Goal: Find specific page/section: Find specific page/section

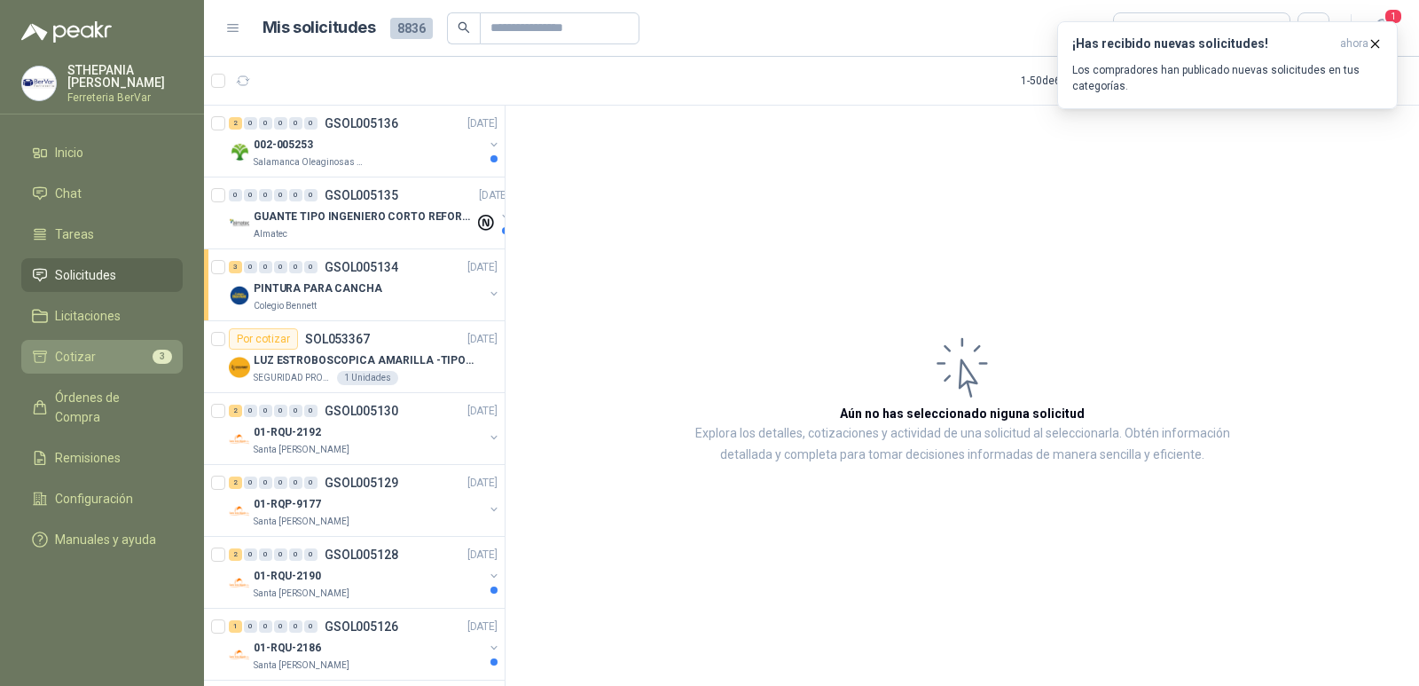
click at [153, 348] on li "Cotizar 3" at bounding box center [102, 357] width 140 height 20
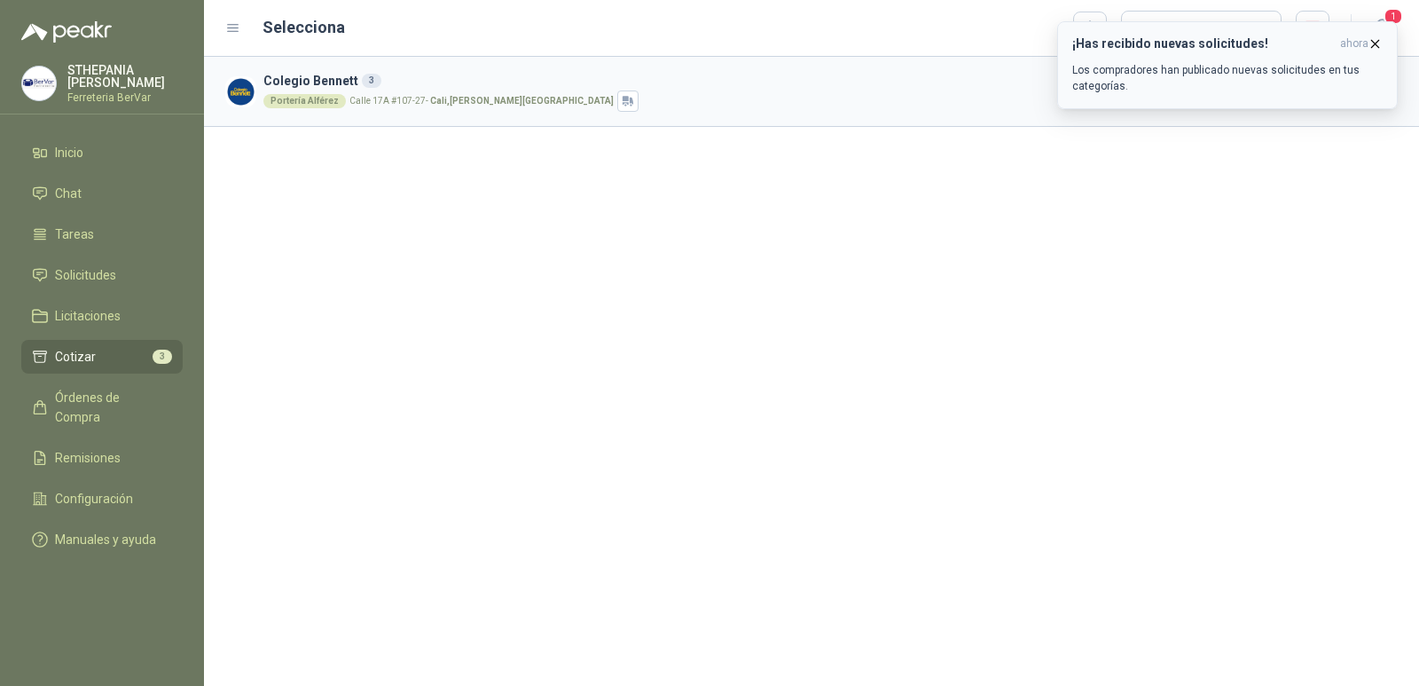
click at [1369, 40] on icon "button" at bounding box center [1375, 43] width 15 height 15
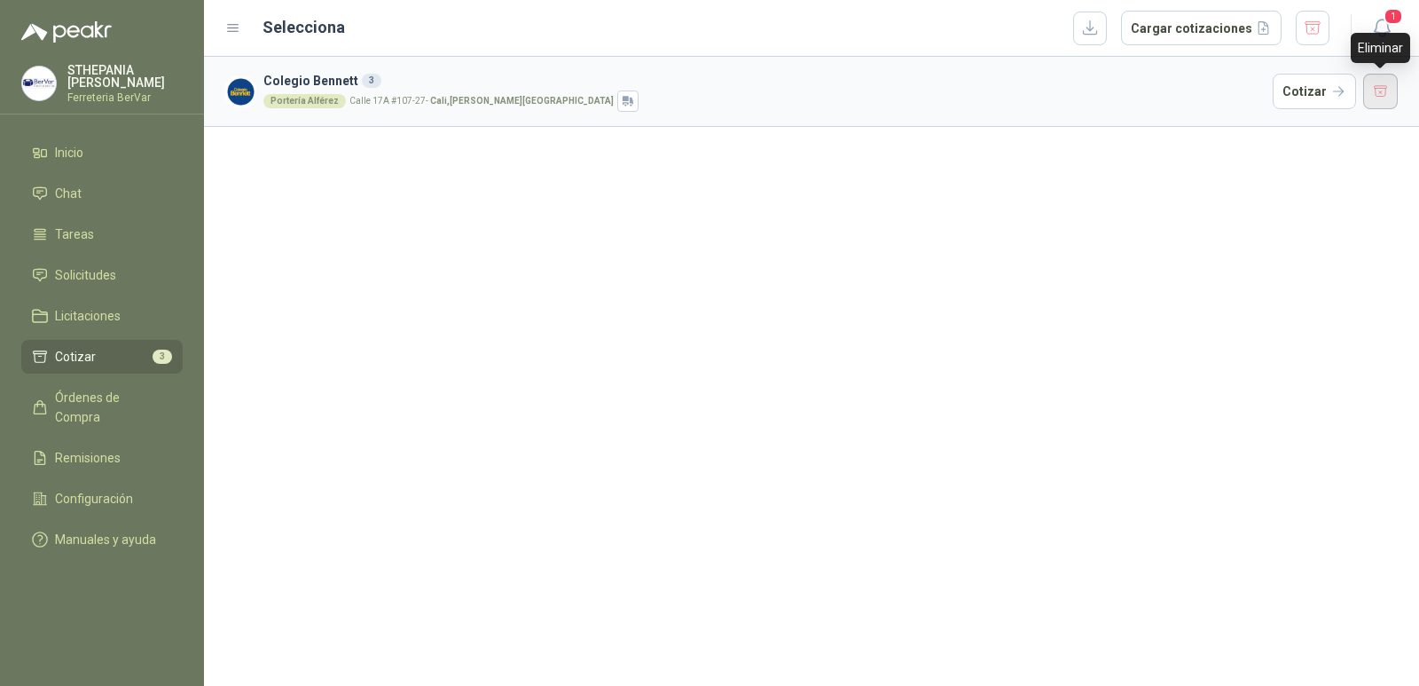
click at [1375, 84] on button "button" at bounding box center [1381, 91] width 35 height 35
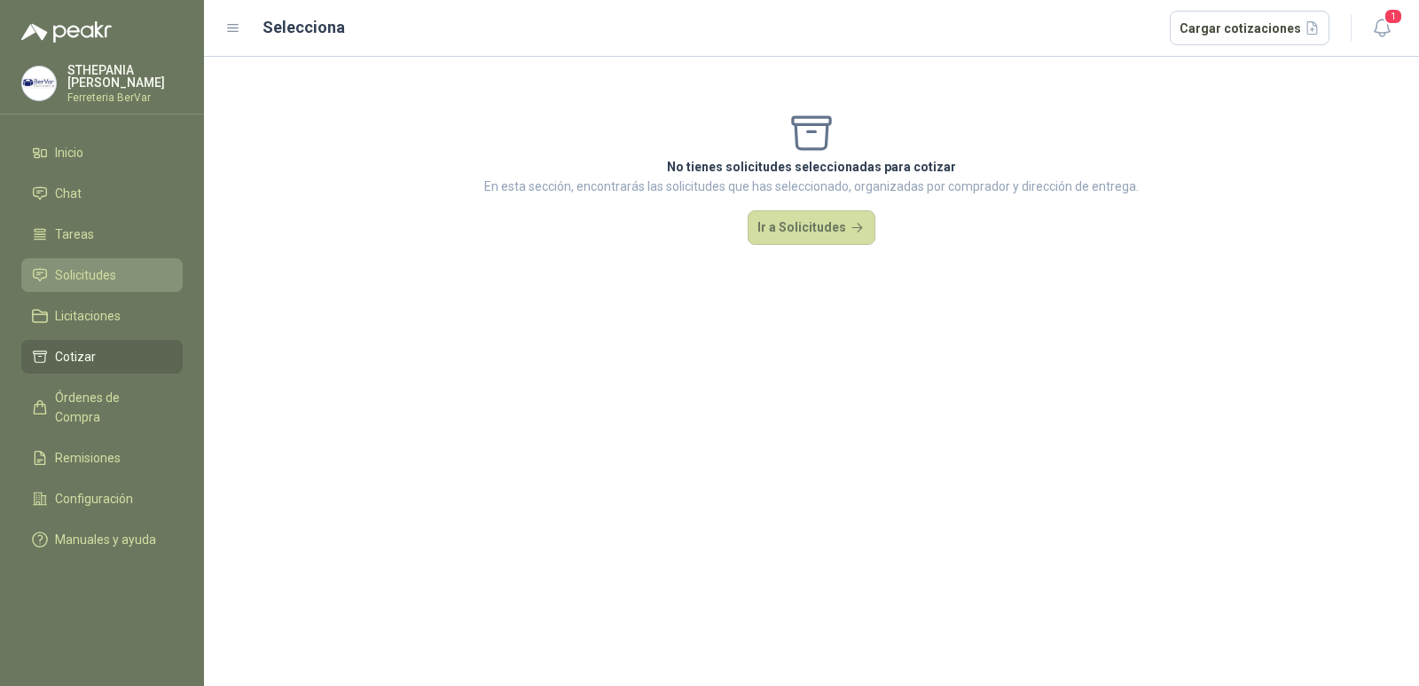
click at [109, 268] on span "Solicitudes" at bounding box center [85, 275] width 61 height 20
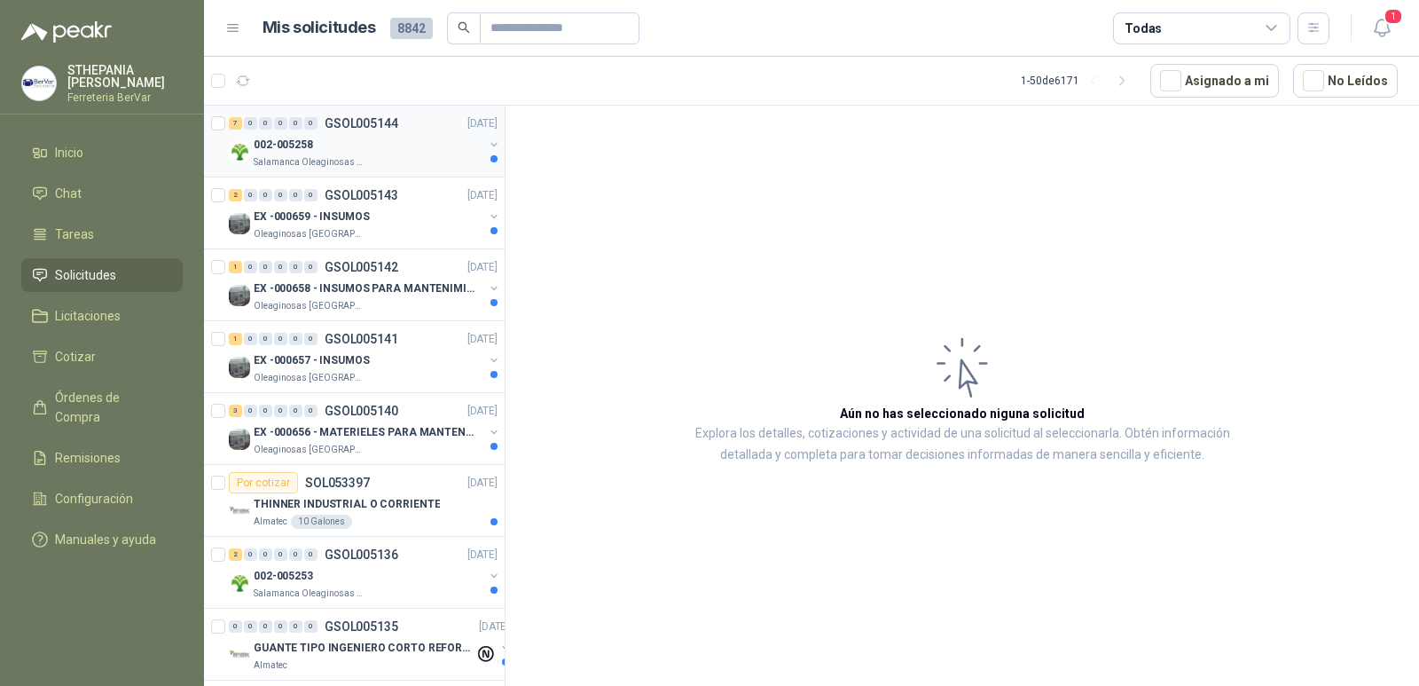
click at [309, 150] on p "002-005258" at bounding box center [283, 145] width 59 height 17
